Goal: Communication & Community: Answer question/provide support

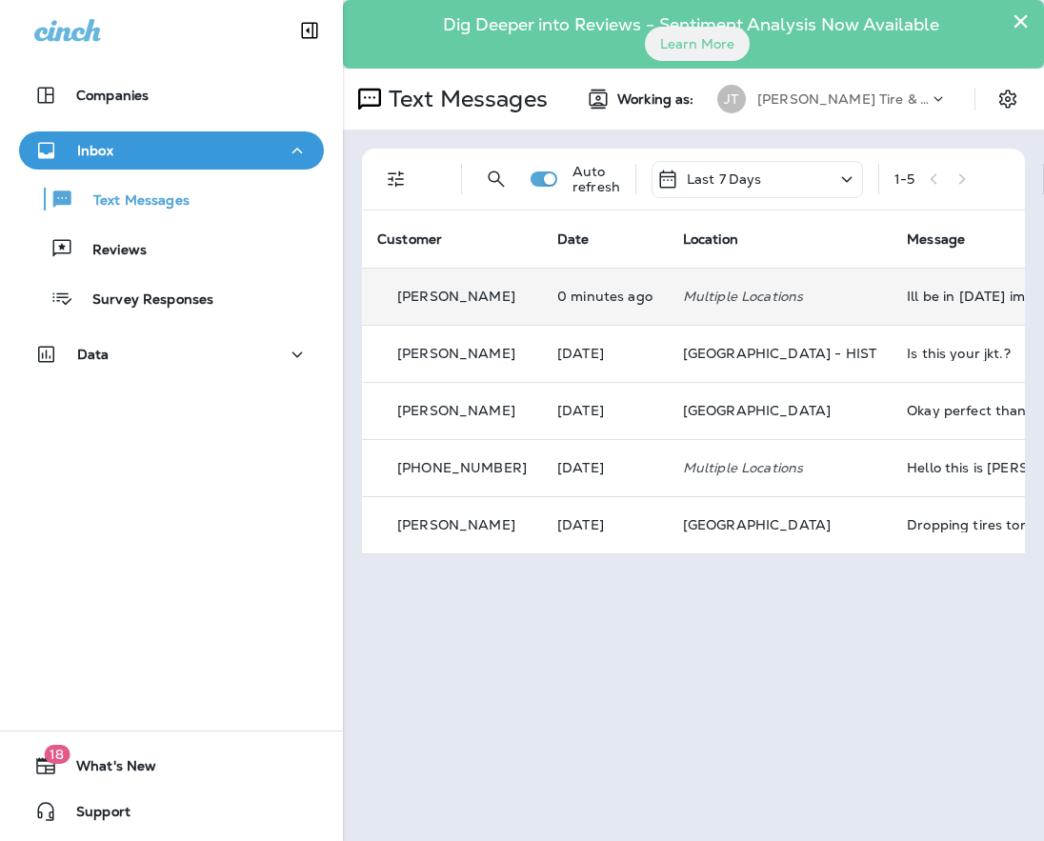
click at [598, 308] on td "0 minutes ago" at bounding box center [605, 296] width 126 height 57
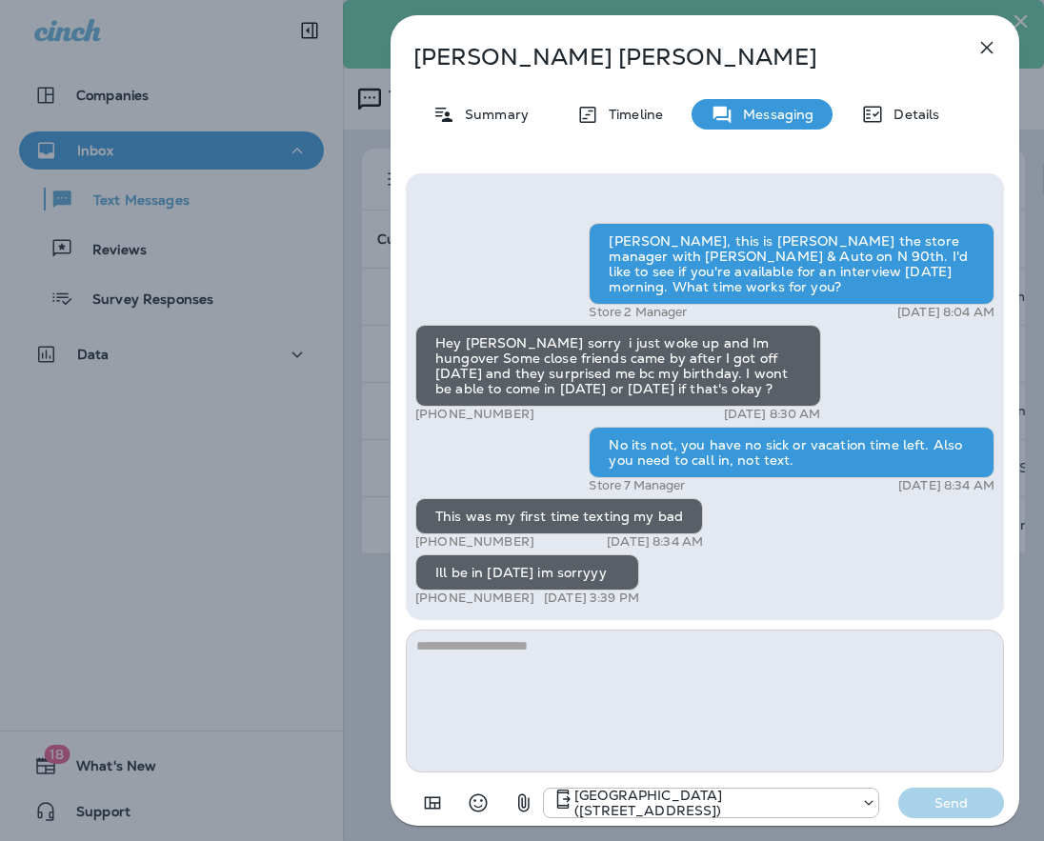
click at [357, 259] on div "[PERSON_NAME] Summary Timeline Messaging Details [PERSON_NAME], this is [PERSON…" at bounding box center [522, 420] width 1044 height 841
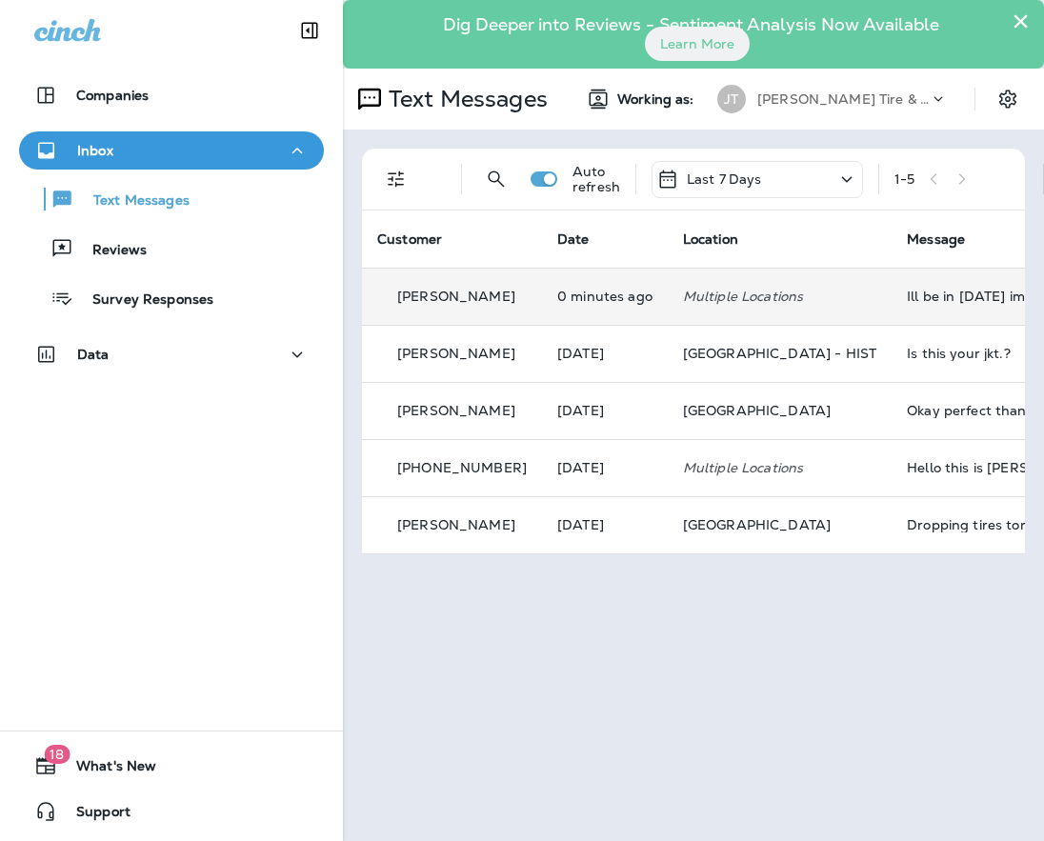
click at [727, 313] on td "Multiple Locations" at bounding box center [780, 296] width 224 height 57
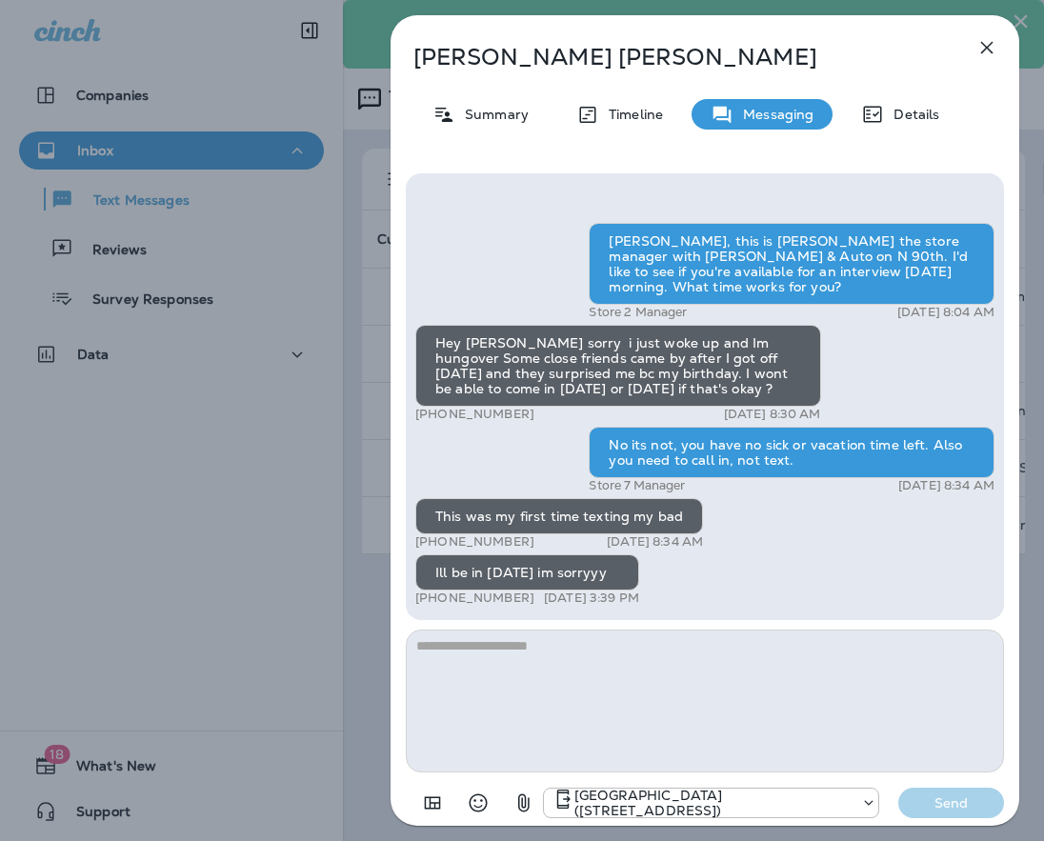
click at [671, 699] on textarea at bounding box center [705, 701] width 598 height 143
type textarea "***"
click at [958, 816] on button "Send" at bounding box center [951, 803] width 106 height 30
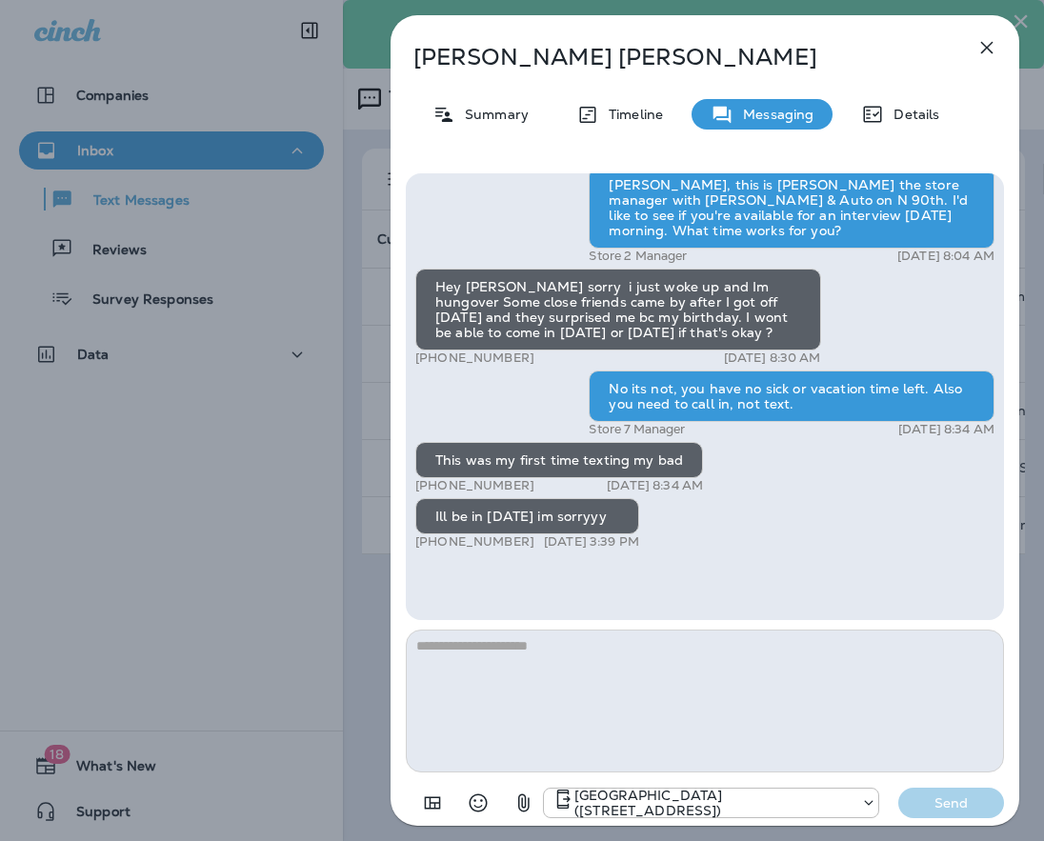
click at [315, 504] on div "[PERSON_NAME] Summary Timeline Messaging Details [PERSON_NAME], this is [PERSON…" at bounding box center [522, 420] width 1044 height 841
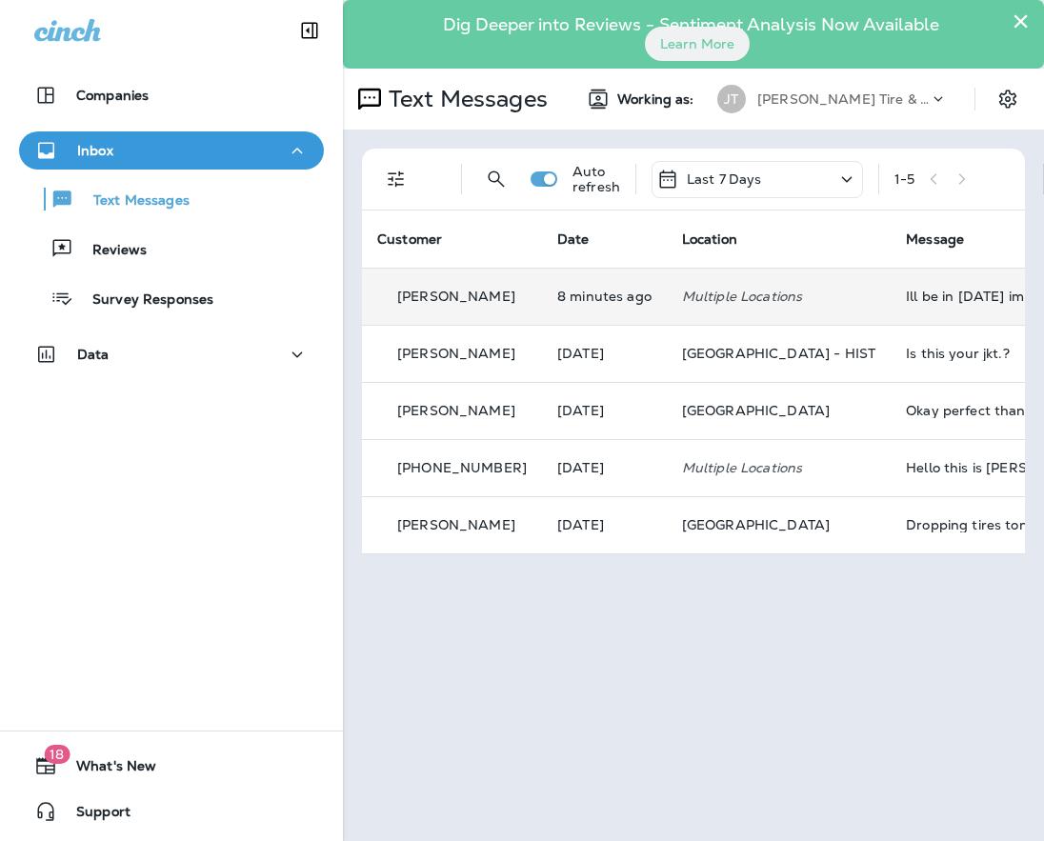
click at [493, 287] on div "[PERSON_NAME]" at bounding box center [452, 297] width 150 height 20
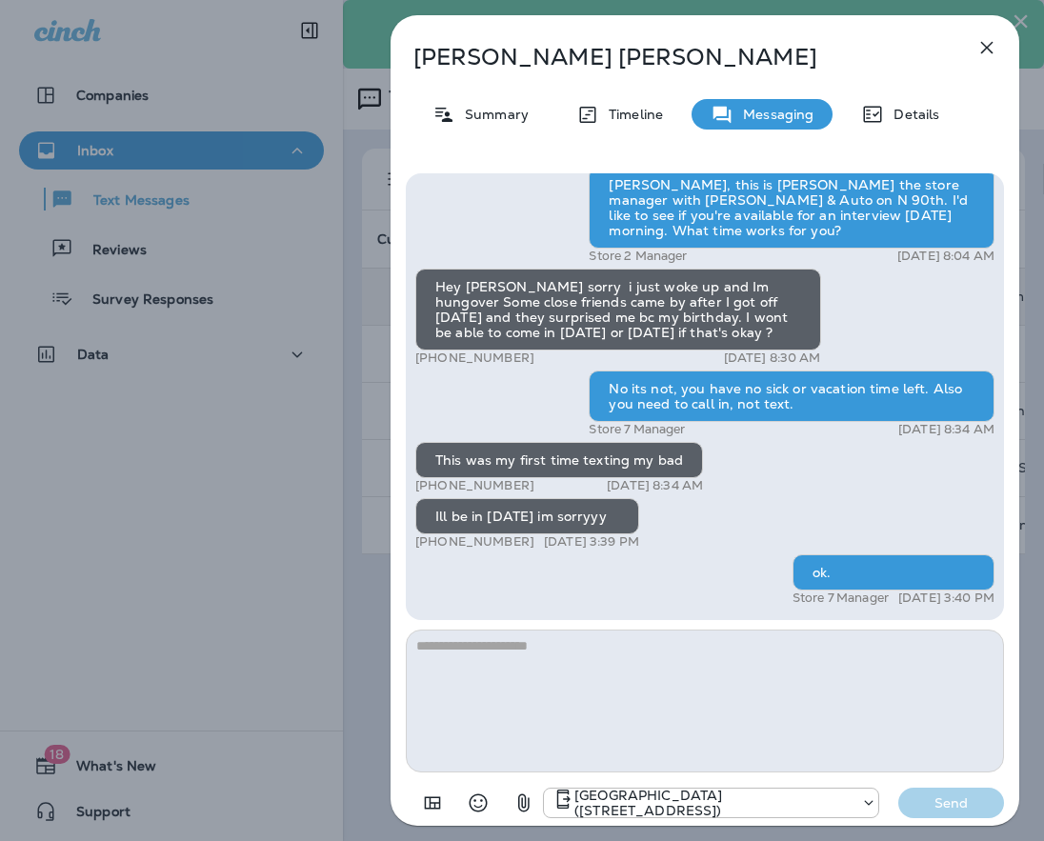
click at [998, 41] on button "button" at bounding box center [987, 48] width 38 height 38
